Goal: Check status: Verify the current state of an ongoing process or item

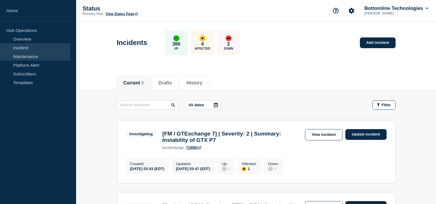
click at [16, 58] on link "Maintenance" at bounding box center [35, 56] width 70 height 9
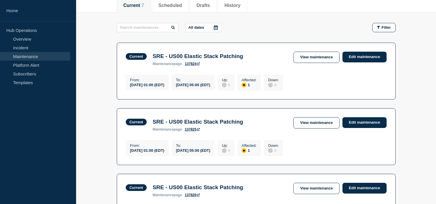
scroll to position [13, 0]
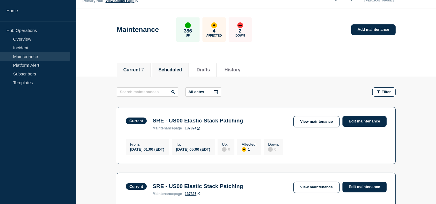
click at [178, 74] on li "Scheduled" at bounding box center [170, 70] width 37 height 14
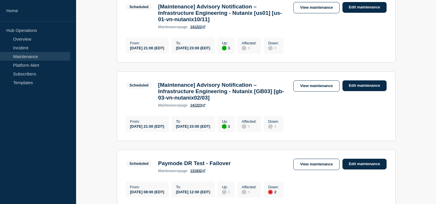
scroll to position [45, 0]
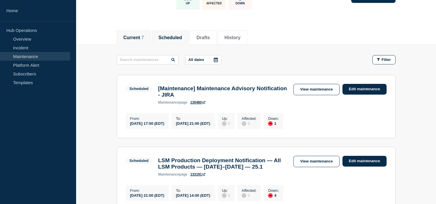
click at [140, 39] on button "Current 7" at bounding box center [133, 37] width 21 height 5
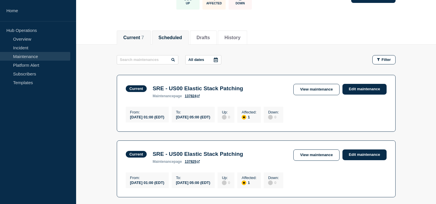
click at [180, 36] on button "Scheduled" at bounding box center [171, 37] width 24 height 5
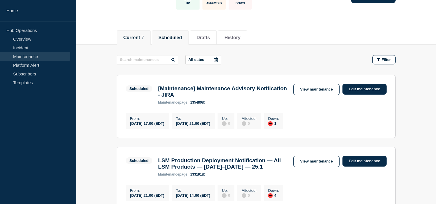
click at [137, 37] on button "Current 7" at bounding box center [133, 37] width 21 height 5
